Goal: Find specific page/section: Find specific page/section

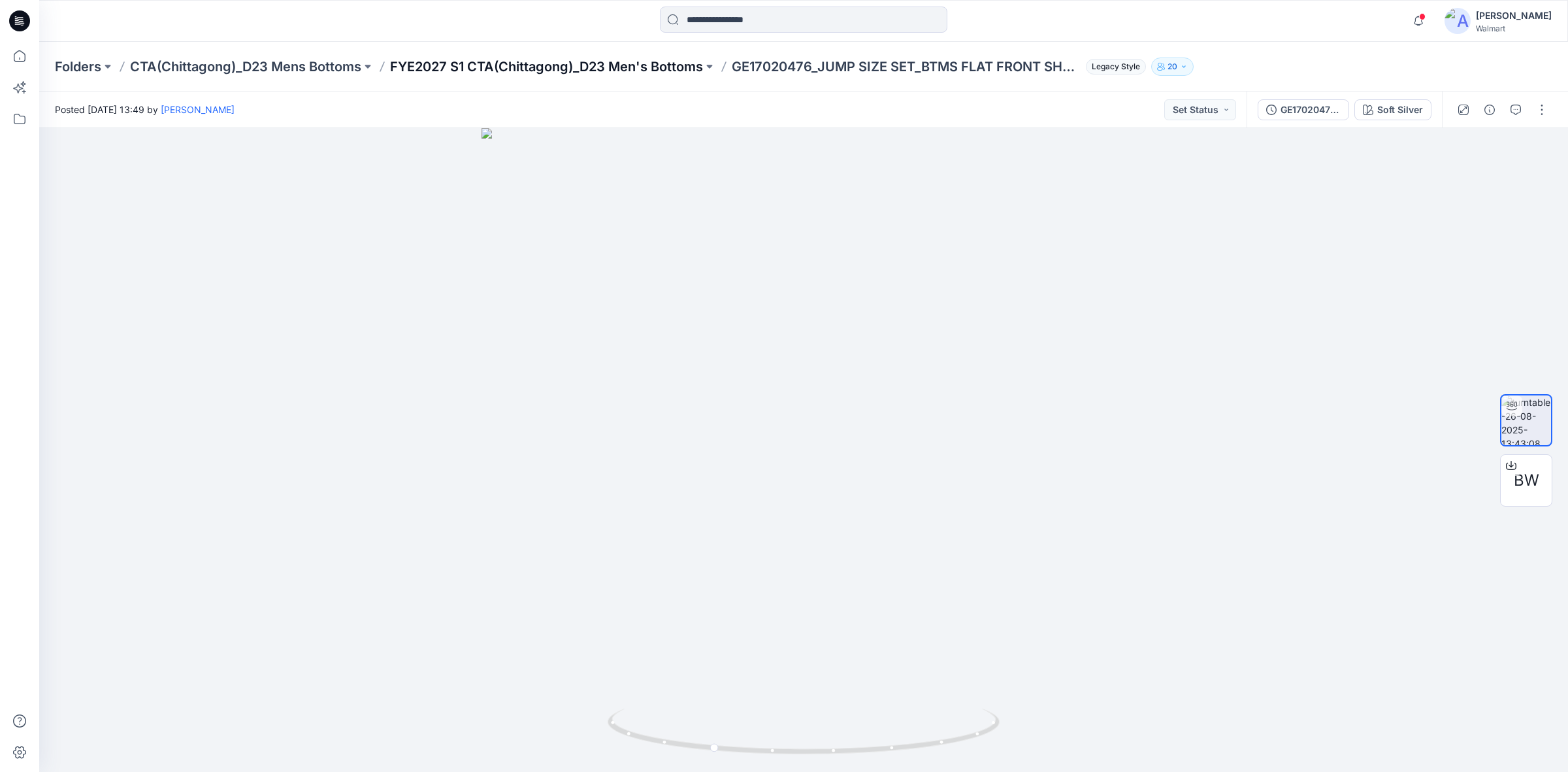
drag, startPoint x: 0, startPoint y: 0, endPoint x: 593, endPoint y: 72, distance: 597.4
click at [593, 72] on p "FYE2027 S1 CTA(Chittagong)_D23 Men's Bottoms" at bounding box center [546, 66] width 313 height 18
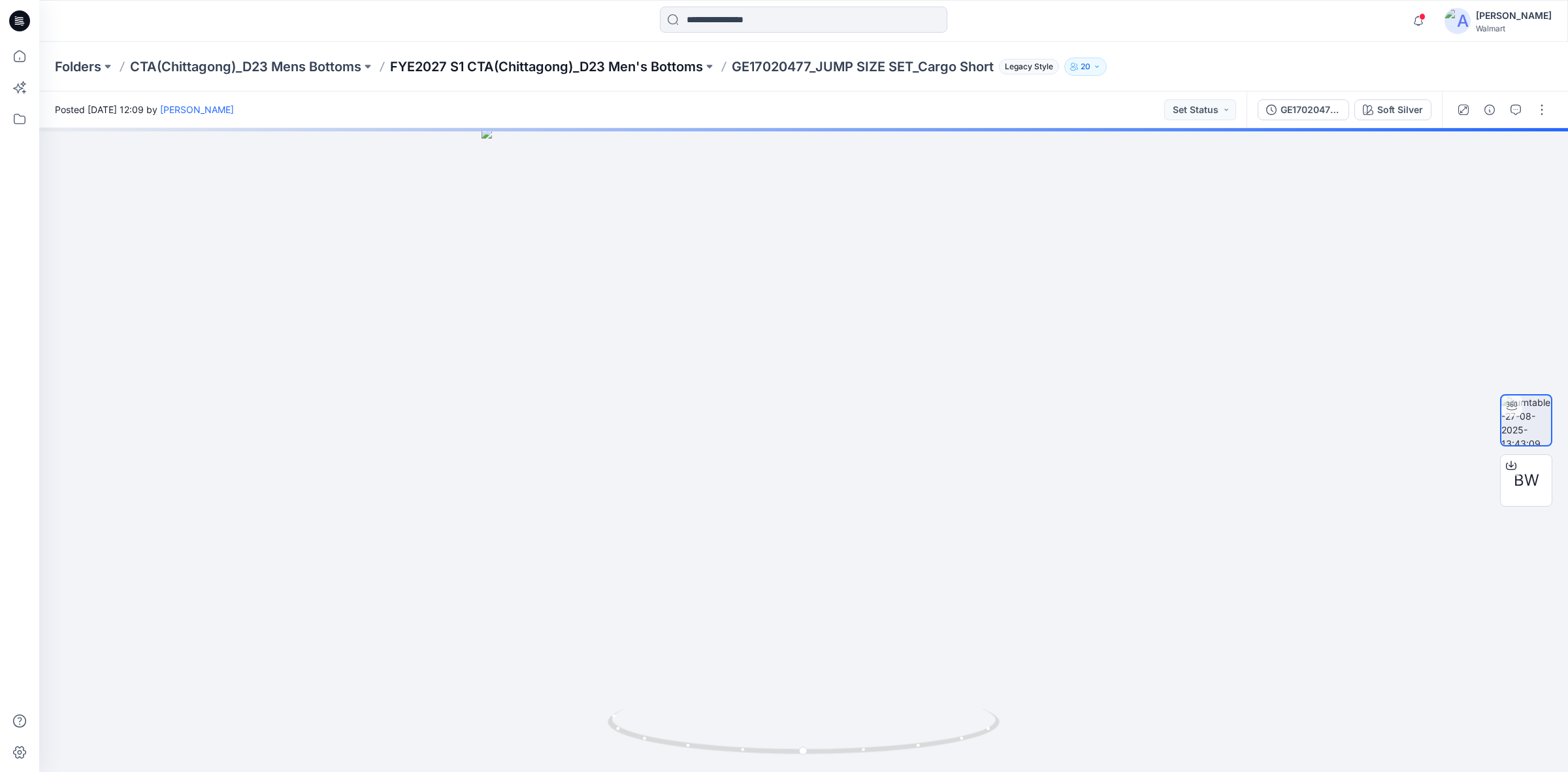
click at [637, 73] on p "FYE2027 S1 CTA(Chittagong)_D23 Men's Bottoms" at bounding box center [546, 66] width 313 height 18
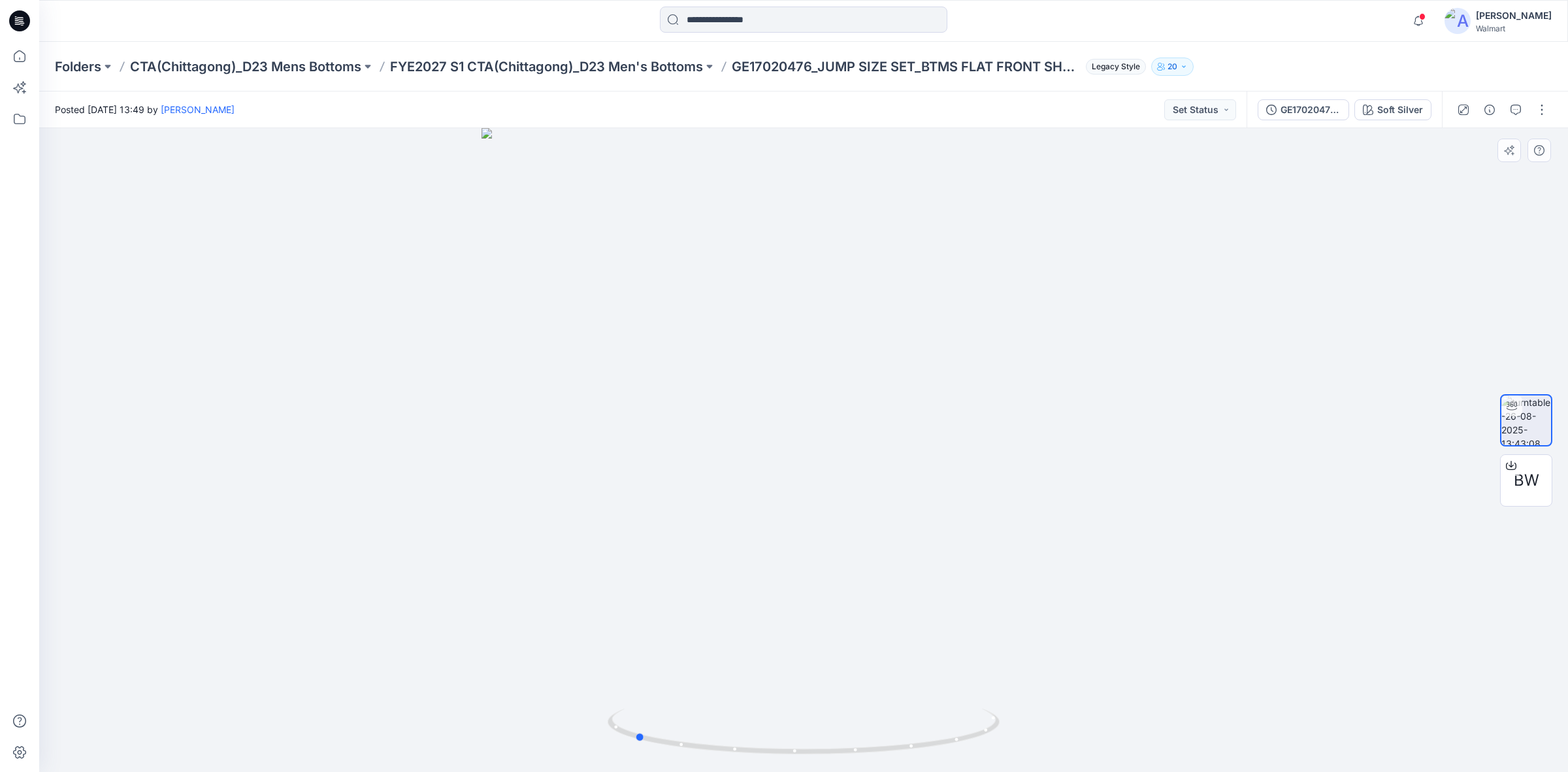
drag, startPoint x: 807, startPoint y: 753, endPoint x: 1030, endPoint y: 737, distance: 223.6
click at [1030, 737] on div at bounding box center [803, 450] width 1529 height 644
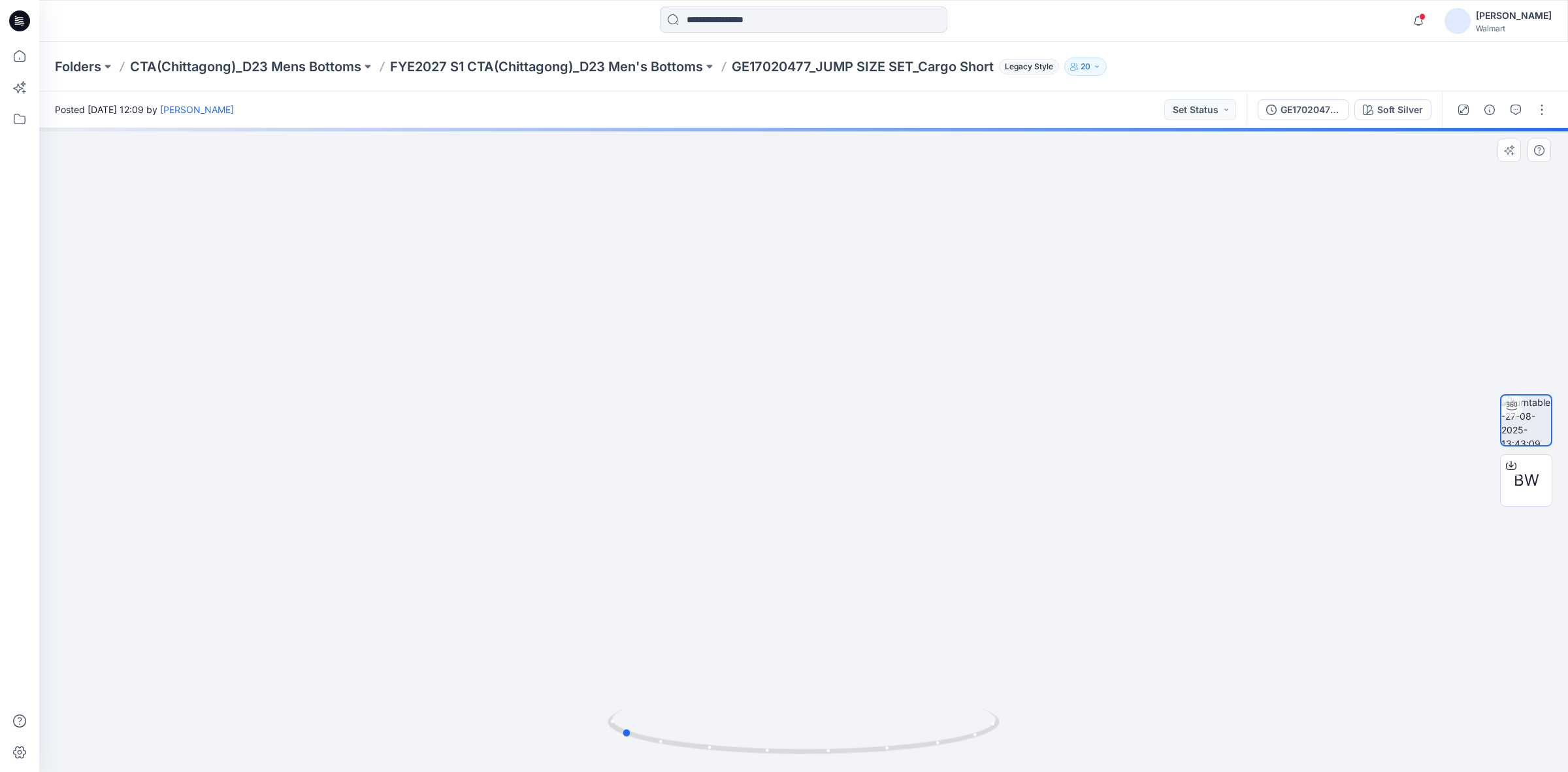
drag, startPoint x: 809, startPoint y: 750, endPoint x: 887, endPoint y: 572, distance: 194.3
click at [1018, 719] on div at bounding box center [803, 450] width 1529 height 644
